Goal: Transaction & Acquisition: Obtain resource

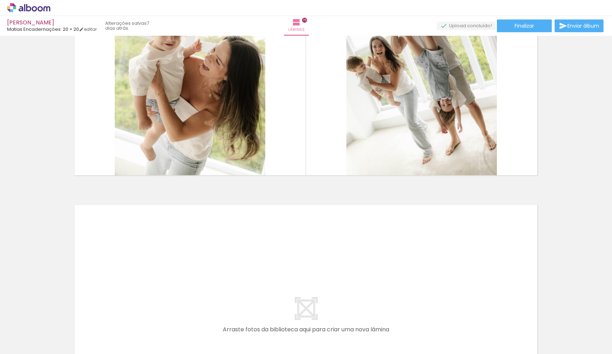
scroll to position [3779, 0]
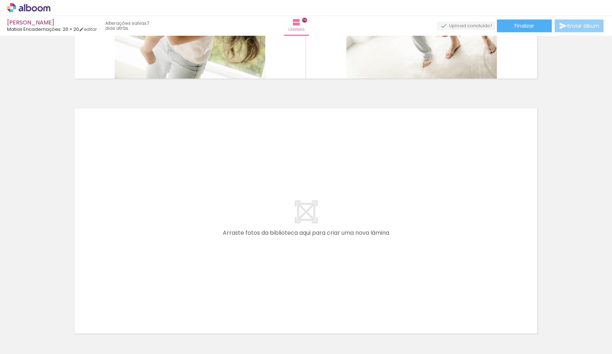
click at [571, 27] on span "Enviar álbum" at bounding box center [583, 25] width 32 height 5
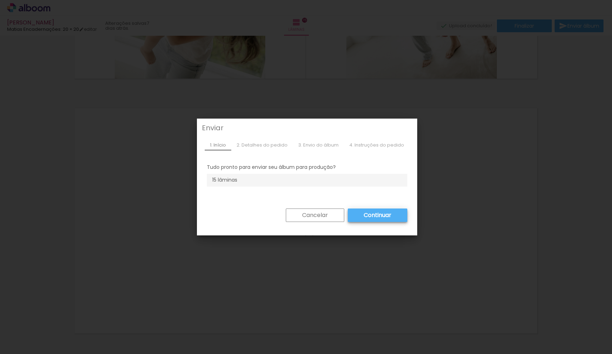
click at [360, 314] on slot "Continuar" at bounding box center [348, 330] width 23 height 33
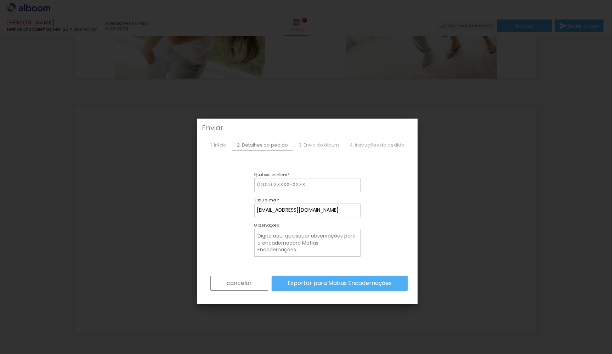
type input "bc"
type input "bcortesfoto@gmail.com"
type paper-input "bcortesfoto@gmail.com"
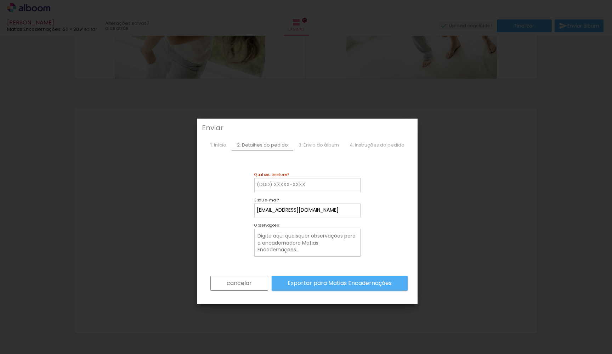
type input "2"
type input "27997860436"
type paper-input "27997860436"
click at [317, 237] on textarea at bounding box center [308, 243] width 103 height 22
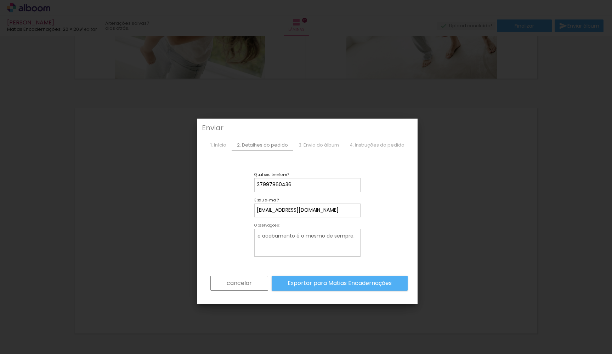
type textarea "o acabamento é o mesmo de sempre."
click at [51, 321] on div "3. Envio do álbum" at bounding box center [51, 321] width 0 height 0
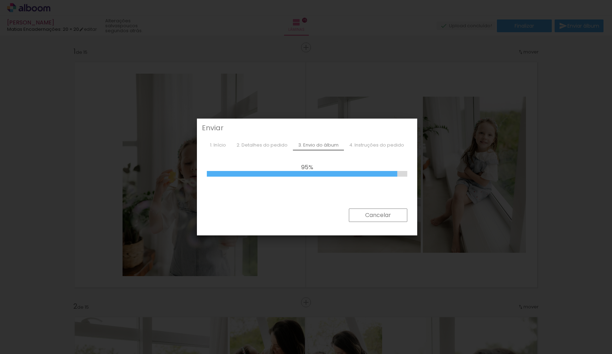
scroll to position [3779, 0]
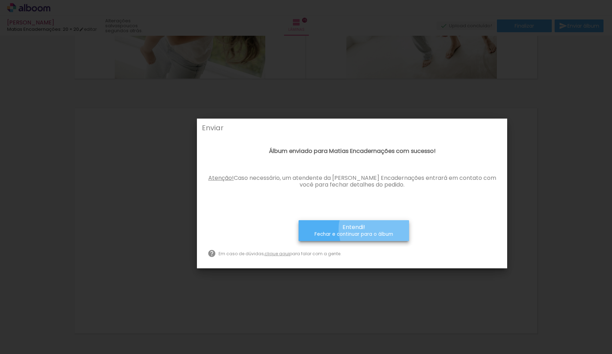
click at [377, 228] on paper-button "Entendi! Fechar e continuar para o álbum" at bounding box center [354, 230] width 110 height 21
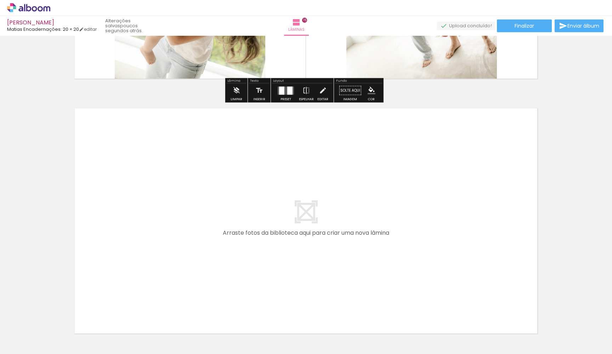
click at [587, 1] on div "› Editor de álbum" at bounding box center [306, 8] width 612 height 16
click at [535, 29] on paper-button "Finalizar" at bounding box center [524, 25] width 55 height 13
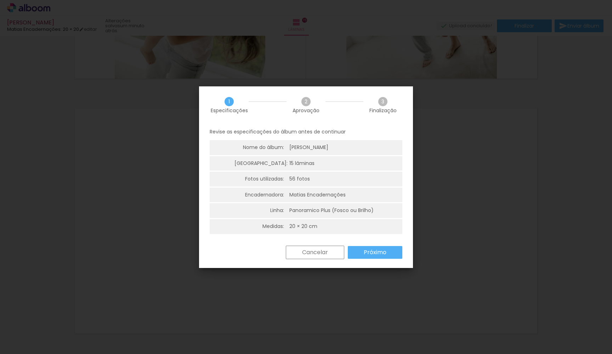
click at [0, 0] on slot "Cancelar" at bounding box center [0, 0] width 0 height 0
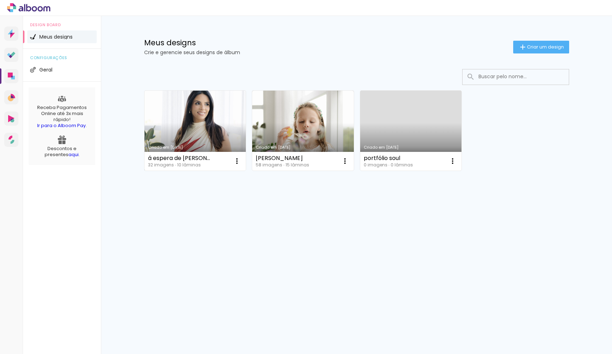
click at [212, 121] on link "Criado em [DATE]" at bounding box center [195, 131] width 102 height 80
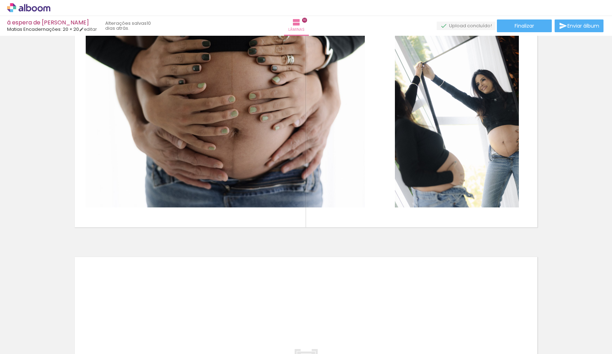
scroll to position [2335, 0]
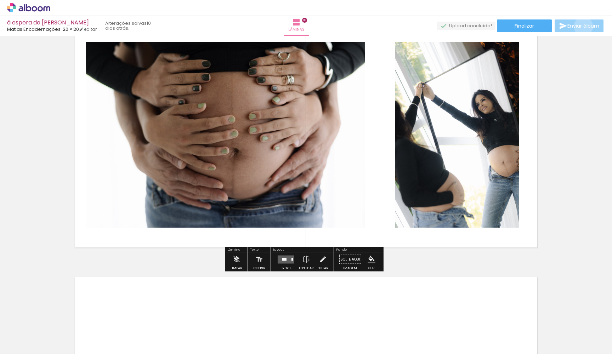
click at [582, 27] on span "Enviar álbum" at bounding box center [583, 25] width 32 height 5
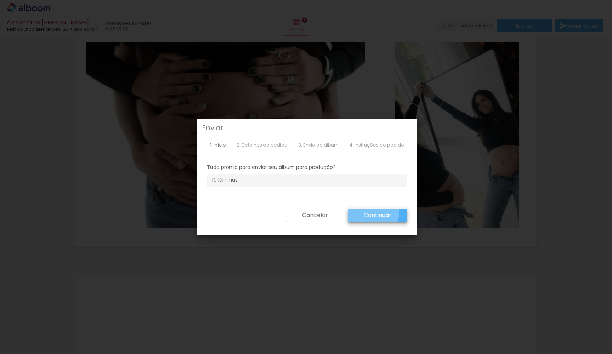
click at [366, 211] on paper-button "Continuar" at bounding box center [377, 215] width 59 height 13
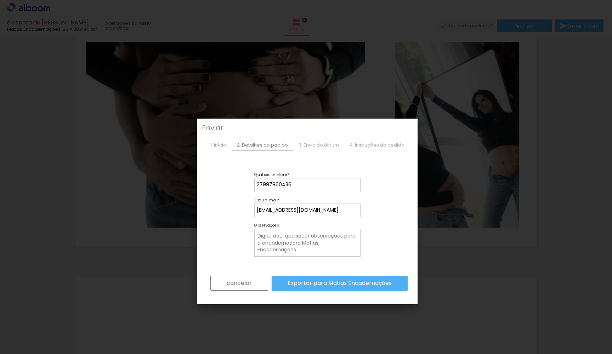
click at [324, 249] on textarea at bounding box center [308, 243] width 103 height 22
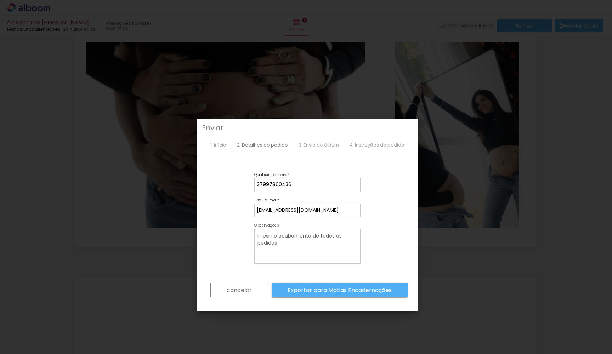
click at [341, 238] on textarea "mesmo acabamento de todos os pedidos" at bounding box center [308, 246] width 103 height 29
drag, startPoint x: 335, startPoint y: 236, endPoint x: 365, endPoint y: 243, distance: 30.8
click at [364, 243] on form "cancelar Exportar para Matias Encadernações" at bounding box center [307, 243] width 201 height 130
type textarea "mesmo acabamento de todos os pedidos"
drag, startPoint x: 267, startPoint y: 185, endPoint x: 277, endPoint y: 184, distance: 10.6
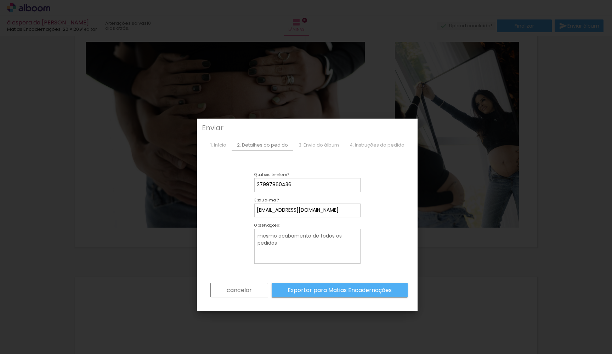
click at [301, 185] on input "27997860436" at bounding box center [307, 184] width 101 height 7
click at [0, 0] on slot "Exportar para Matias Encadernações" at bounding box center [0, 0] width 0 height 0
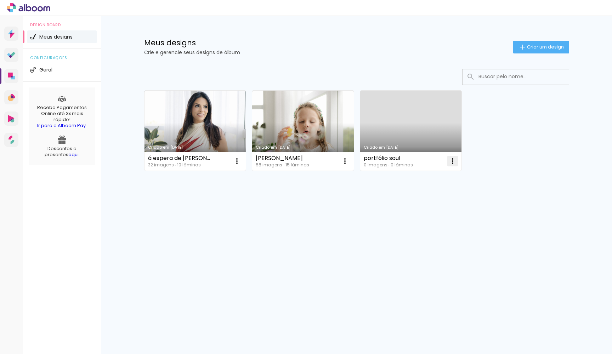
click at [454, 160] on iron-icon at bounding box center [452, 161] width 8 height 8
click at [498, 182] on div "Mais álbuns" at bounding box center [356, 178] width 425 height 17
click at [68, 151] on link "aqui" at bounding box center [73, 154] width 10 height 7
click at [11, 30] on icon at bounding box center [10, 31] width 5 height 5
